Goal: Information Seeking & Learning: Learn about a topic

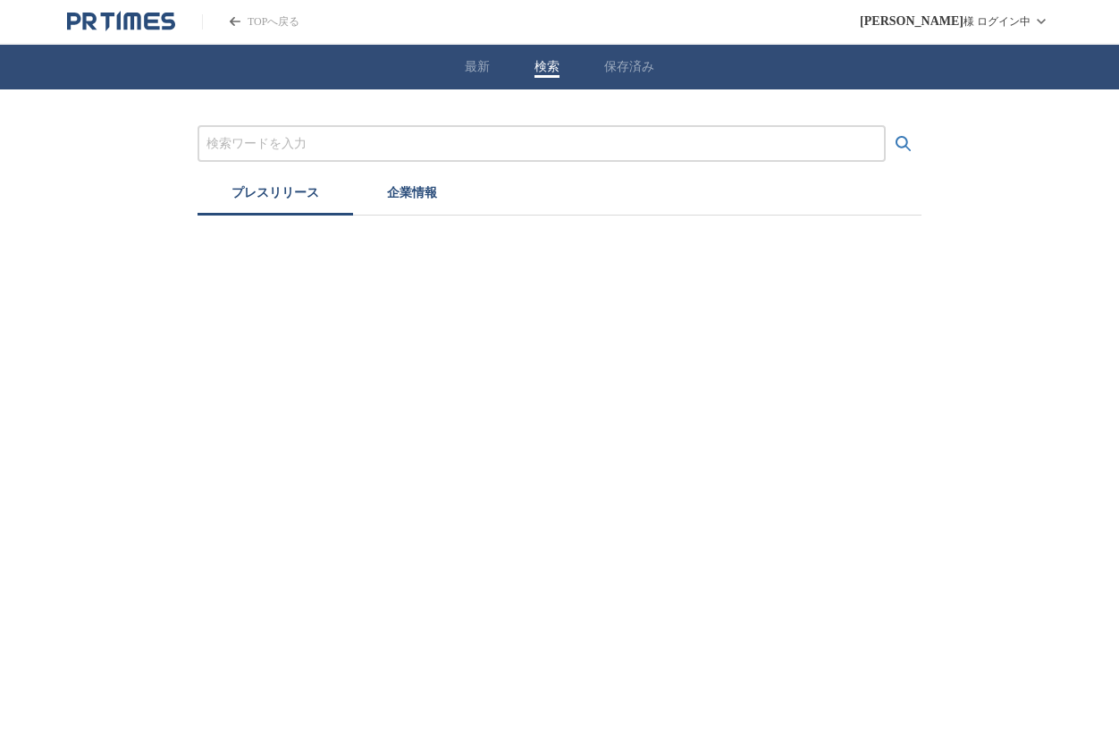
click at [555, 70] on button "検索" at bounding box center [547, 67] width 25 height 16
click at [224, 150] on input "プレスリリースおよび企業を検索する" at bounding box center [542, 144] width 671 height 20
type input "東京ディズニーリゾート"
click at [886, 126] on button "検索する" at bounding box center [904, 144] width 36 height 36
click at [426, 202] on button "企業情報" at bounding box center [412, 195] width 118 height 39
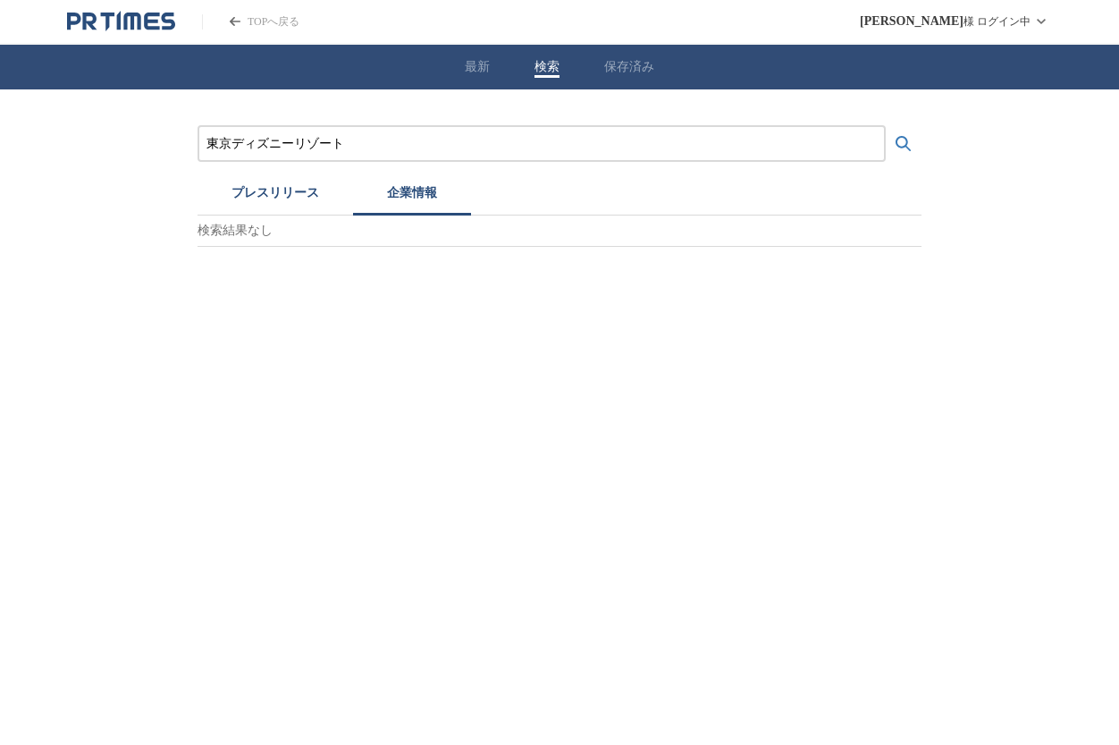
click at [302, 198] on button "プレスリリース" at bounding box center [276, 195] width 156 height 39
click at [292, 143] on input "東京ディズニーリゾート" at bounding box center [542, 144] width 671 height 20
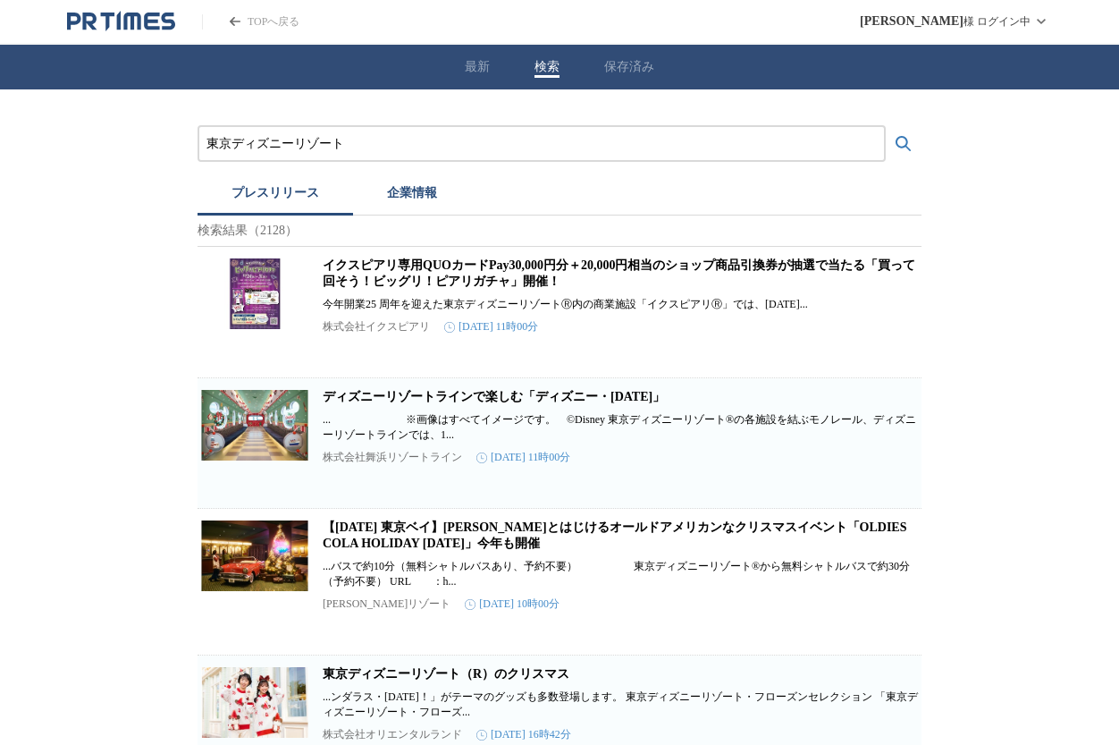
drag, startPoint x: 292, startPoint y: 143, endPoint x: 339, endPoint y: 143, distance: 46.5
click at [339, 143] on input "東京ディズニーリゾート" at bounding box center [542, 144] width 671 height 20
click at [511, 200] on div "プレスリリース 企業情報" at bounding box center [560, 195] width 724 height 39
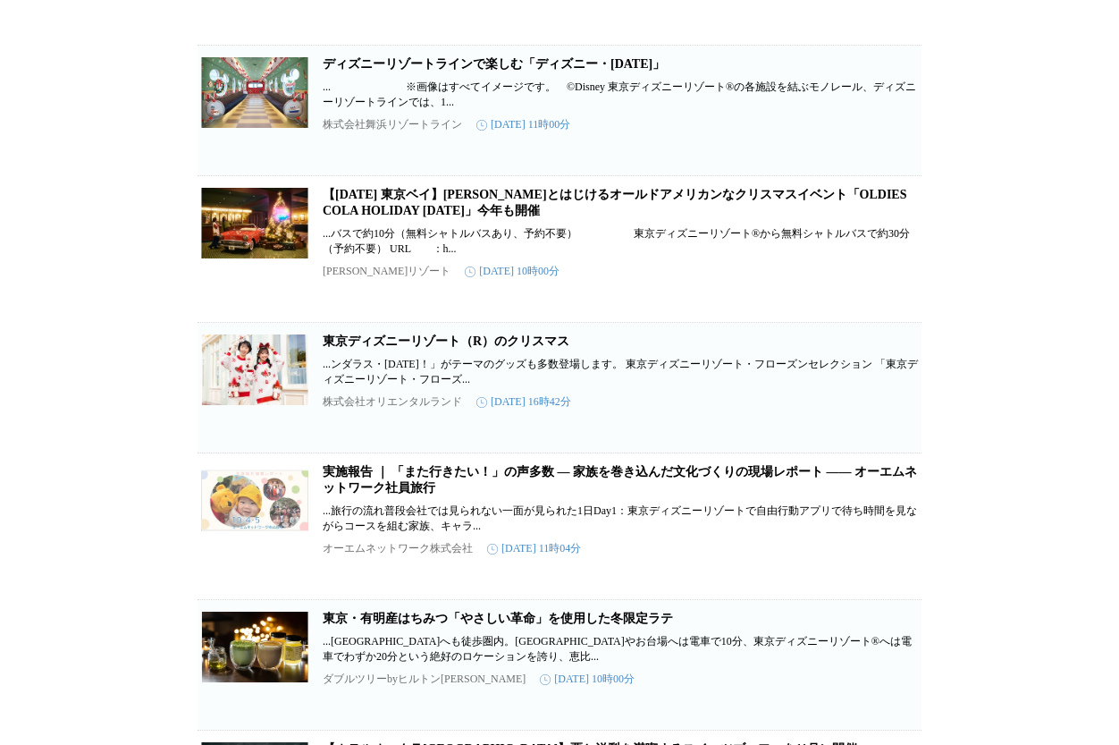
scroll to position [334, 0]
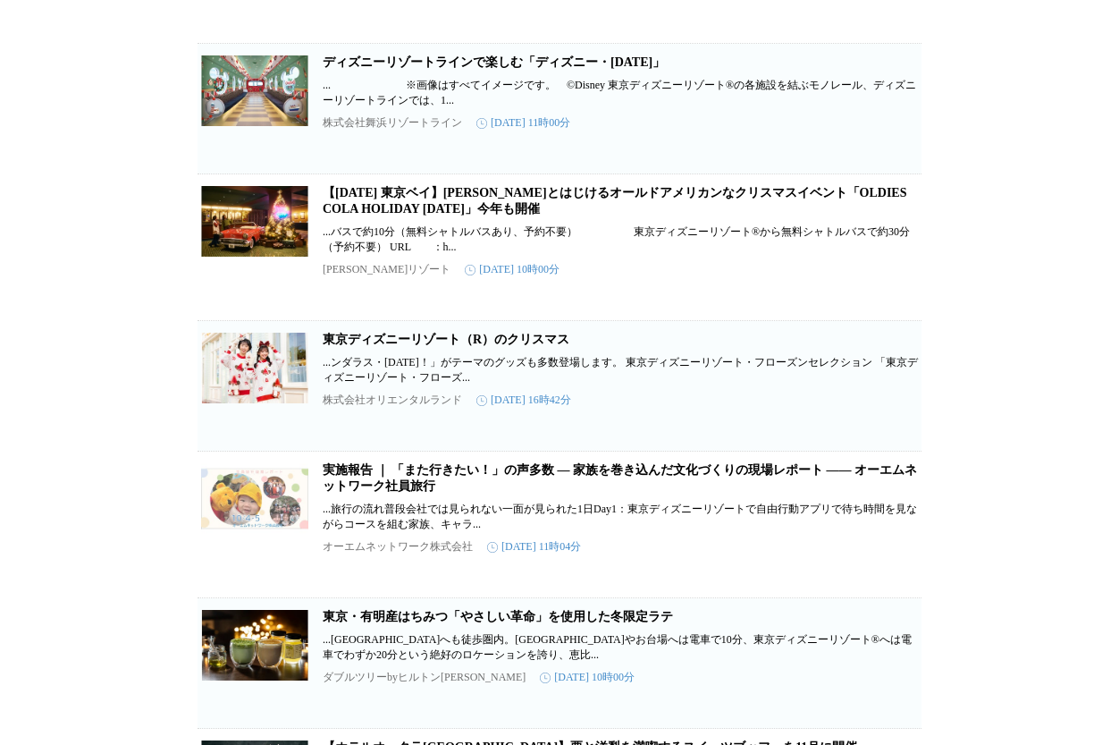
click at [534, 346] on link "東京ディズニーリゾート（R）のクリスマス" at bounding box center [446, 339] width 247 height 13
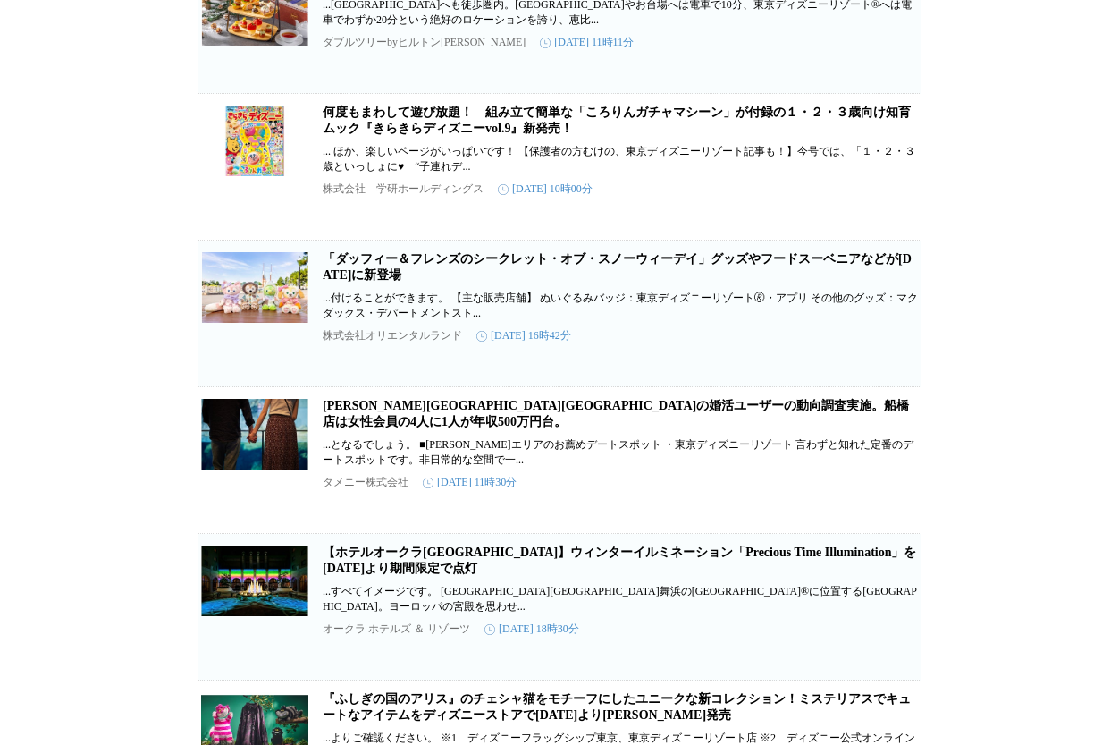
scroll to position [1528, 0]
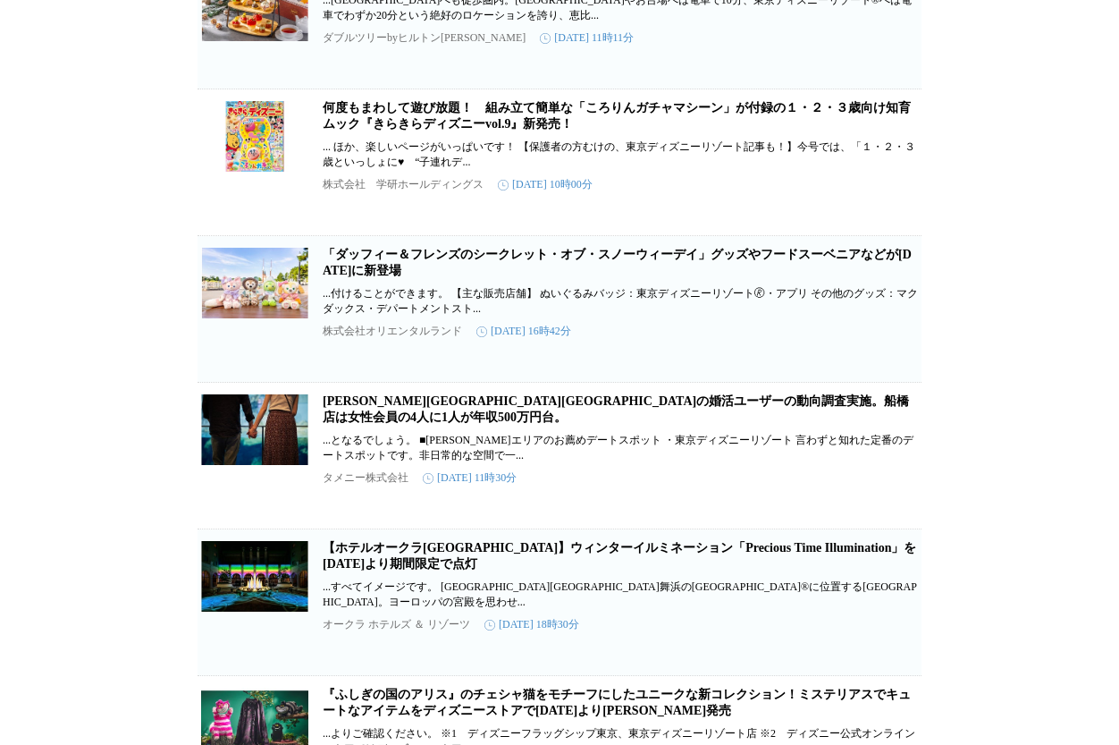
click at [837, 277] on link "「ダッフィー＆フレンズのシークレット・オブ・スノーウィーデイ」グッズやフードスーベニアなどが[DATE]に新登場" at bounding box center [617, 263] width 589 height 30
click at [1044, 236] on div "東京ディズニーリゾート プレスリリース 企業情報 検索結果（2128） イクスピアリ専用QUOカードPay30,000円分＋20,000円相当のショップ商品引…" at bounding box center [559, 67] width 1119 height 3011
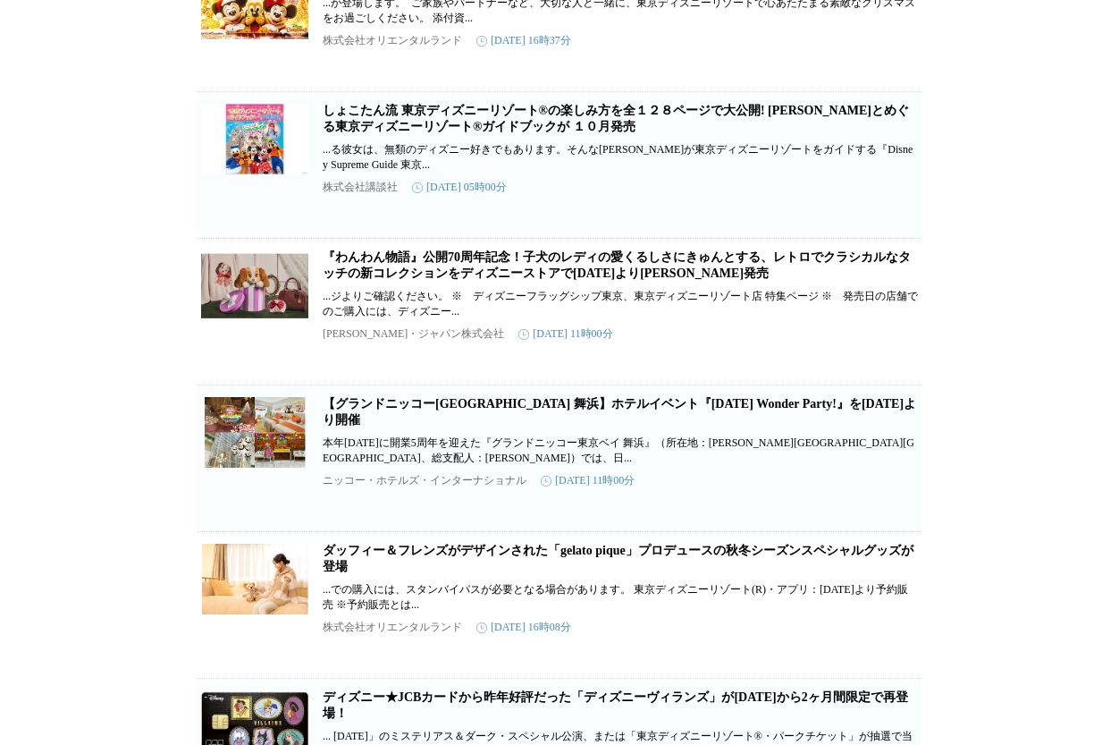
scroll to position [3614, 0]
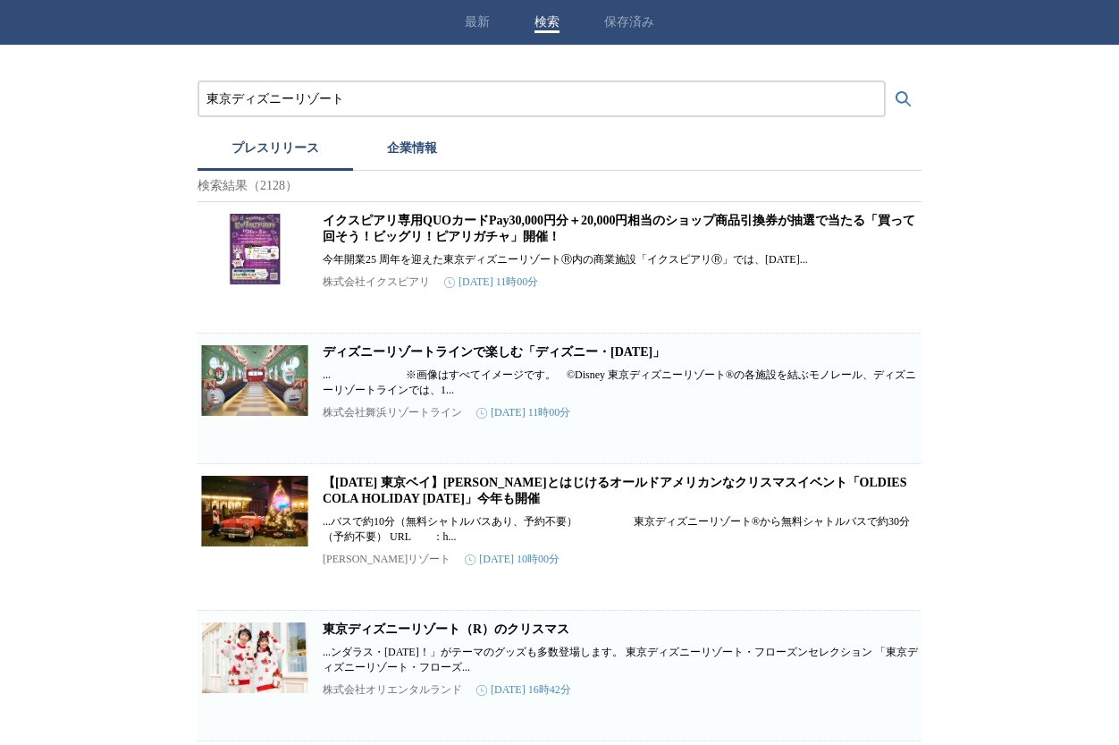
scroll to position [0, 0]
